Goal: Task Accomplishment & Management: Complete application form

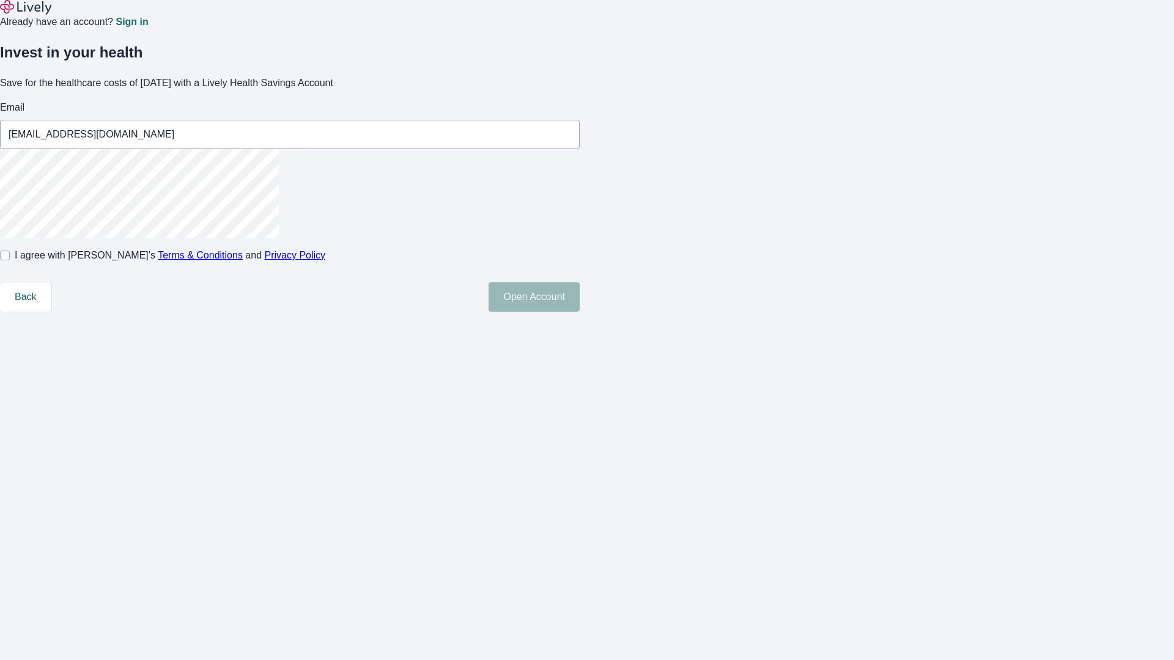
click at [10, 260] on input "I agree with Lively’s Terms & Conditions and Privacy Policy" at bounding box center [5, 256] width 10 height 10
checkbox input "true"
click at [580, 312] on button "Open Account" at bounding box center [533, 296] width 91 height 29
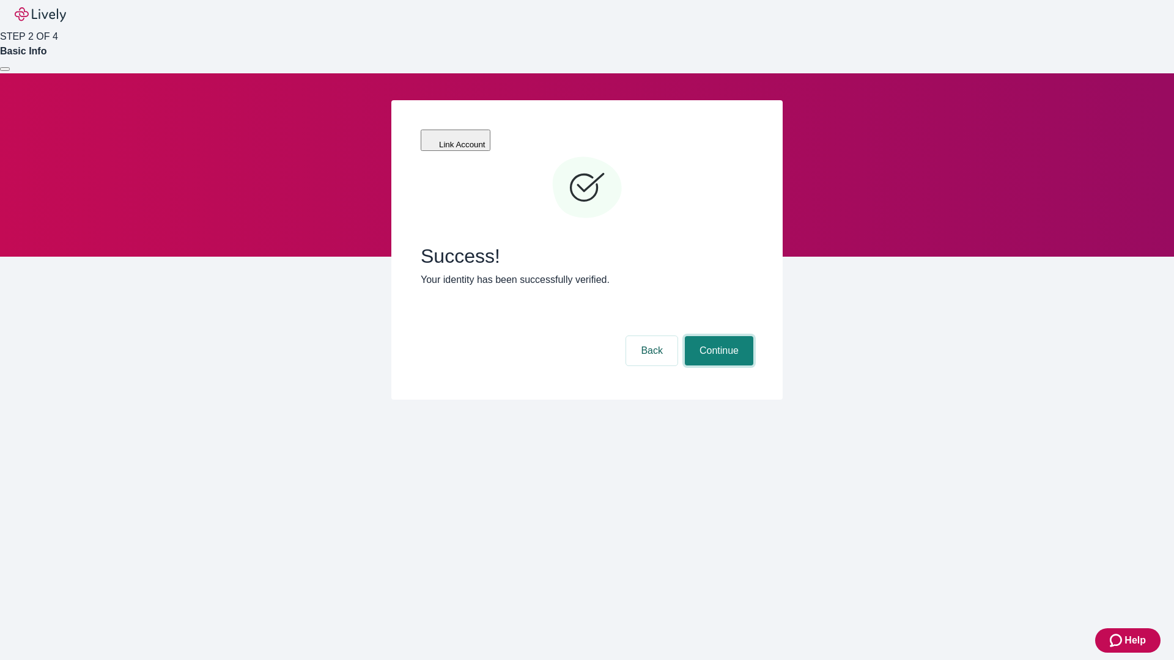
click at [717, 336] on button "Continue" at bounding box center [719, 350] width 68 height 29
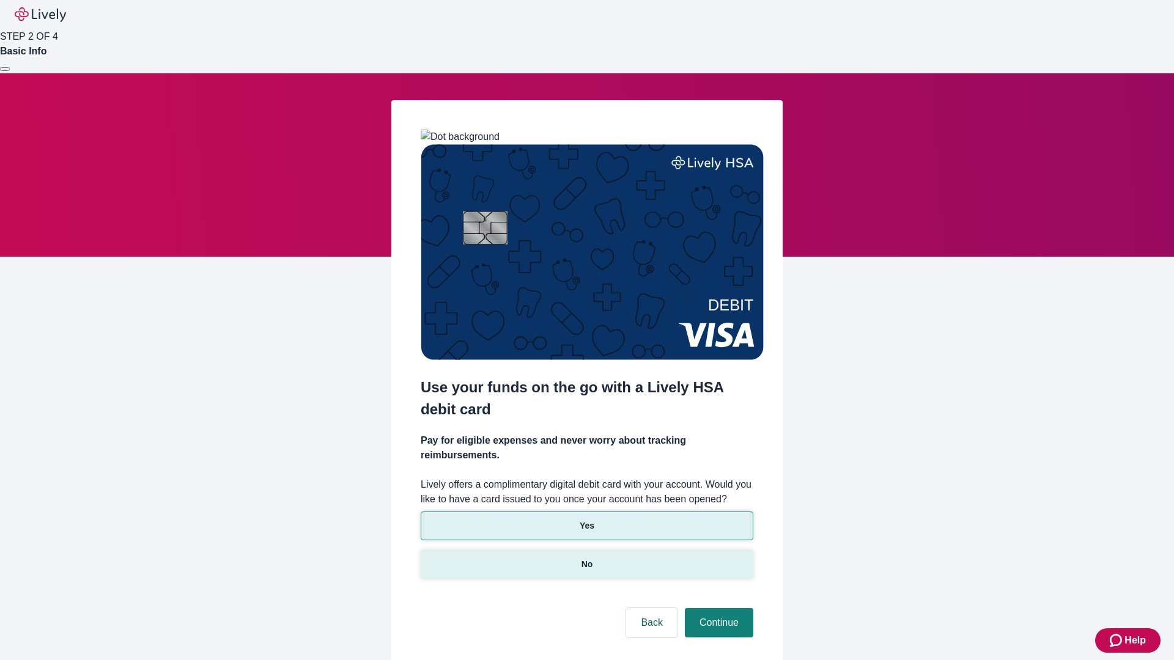
click at [586, 558] on p "No" at bounding box center [587, 564] width 12 height 13
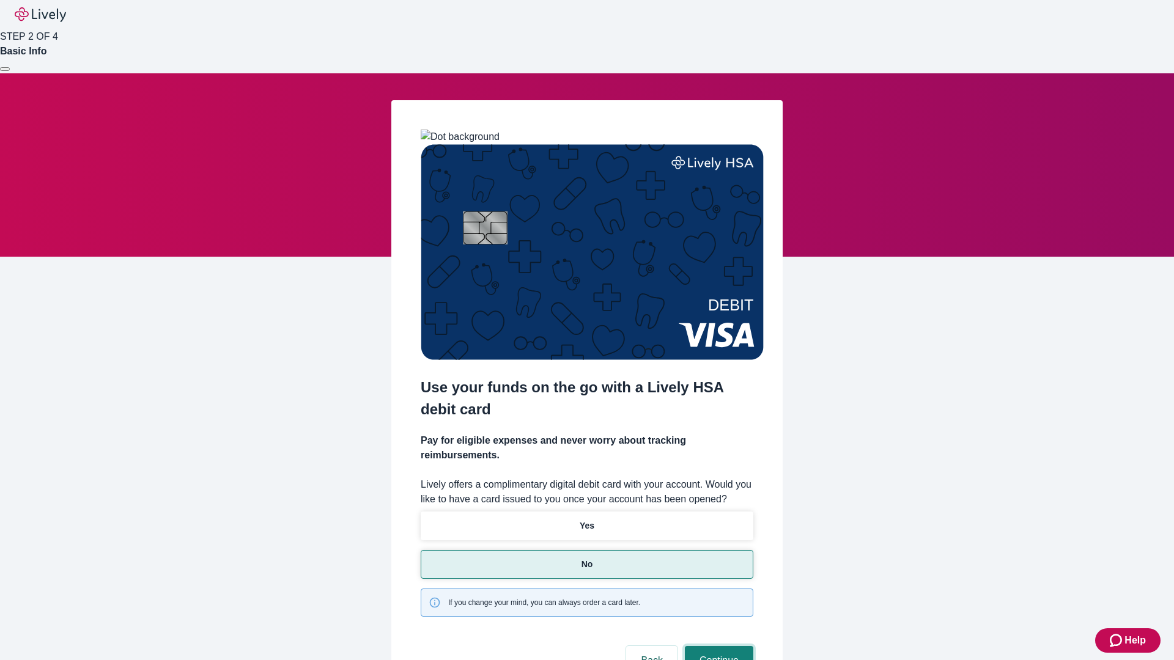
click at [717, 646] on button "Continue" at bounding box center [719, 660] width 68 height 29
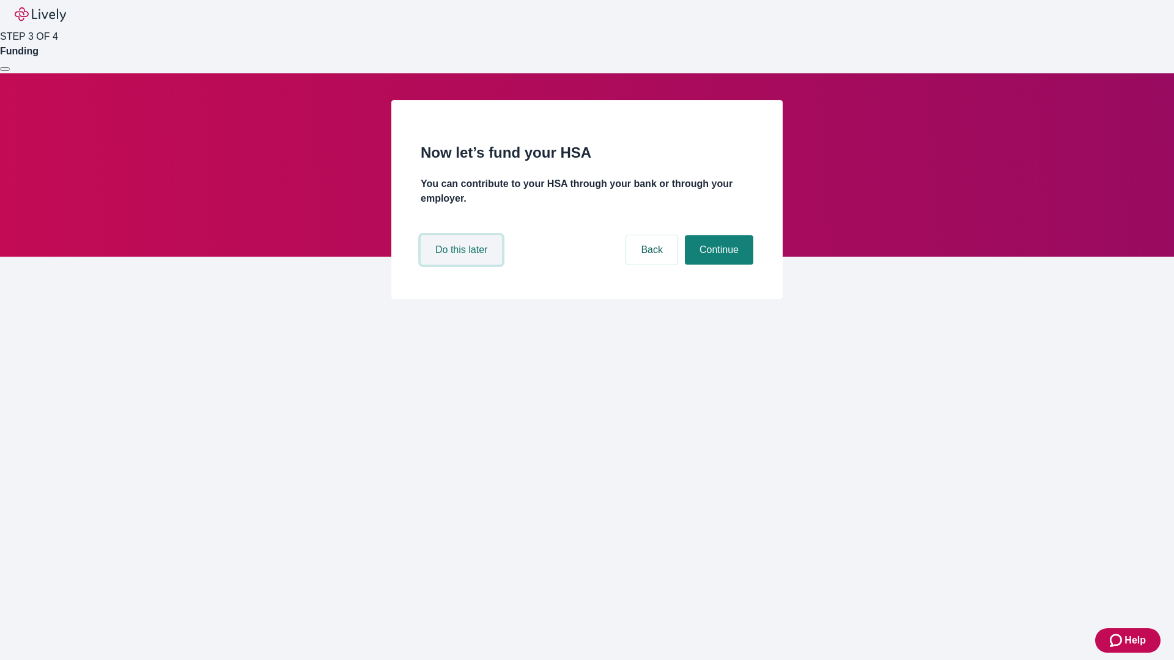
click at [463, 265] on button "Do this later" at bounding box center [461, 249] width 81 height 29
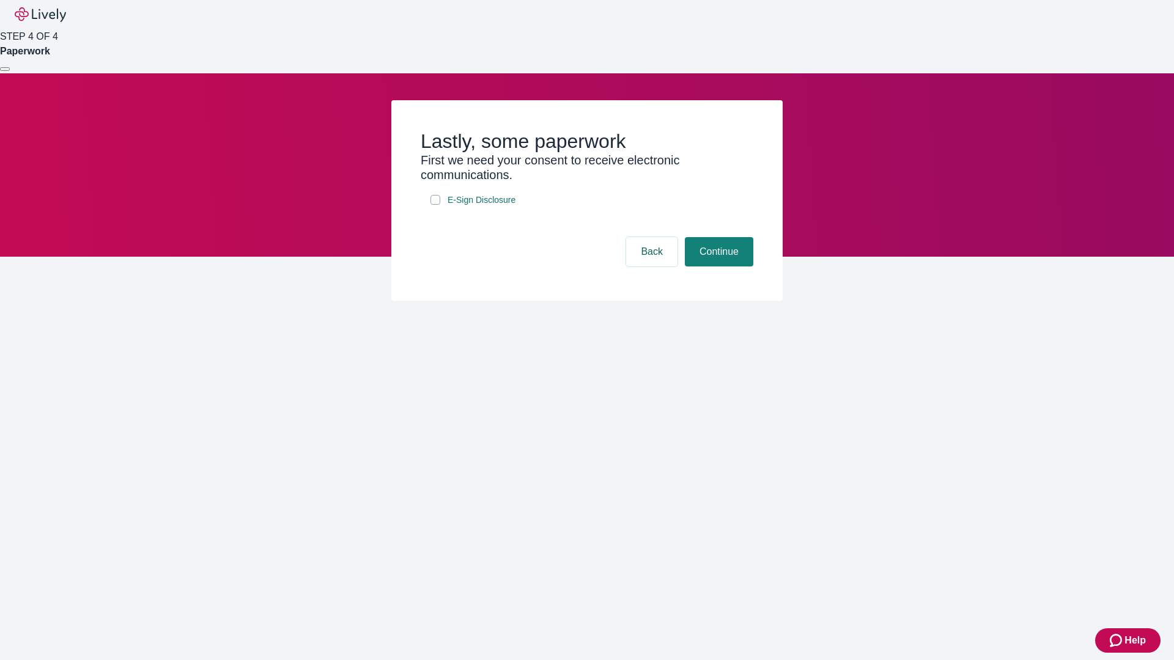
click at [435, 205] on input "E-Sign Disclosure" at bounding box center [435, 200] width 10 height 10
checkbox input "true"
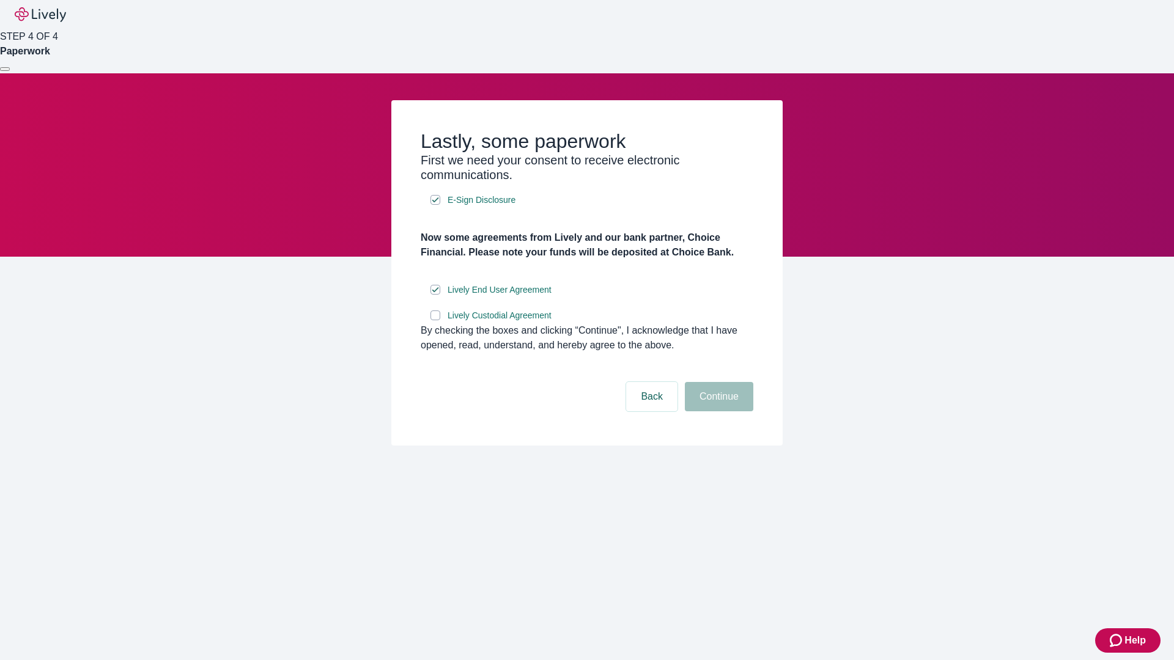
click at [435, 320] on input "Lively Custodial Agreement" at bounding box center [435, 316] width 10 height 10
checkbox input "true"
click at [717, 411] on button "Continue" at bounding box center [719, 396] width 68 height 29
